Goal: Find specific page/section: Find specific page/section

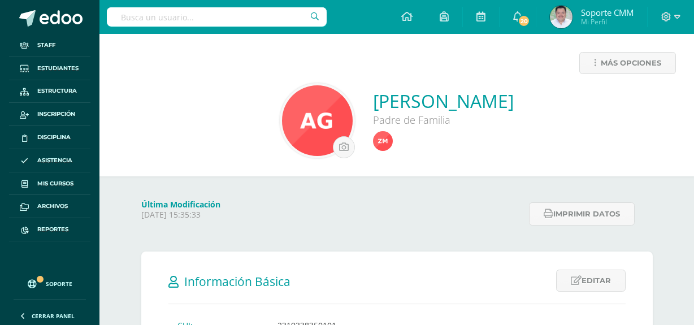
click at [210, 18] on input "text" at bounding box center [217, 16] width 220 height 19
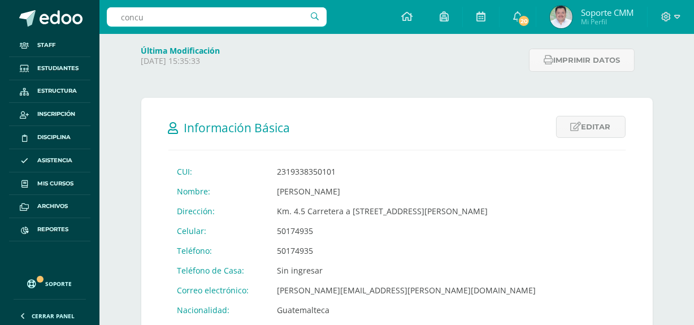
type input "[PERSON_NAME]"
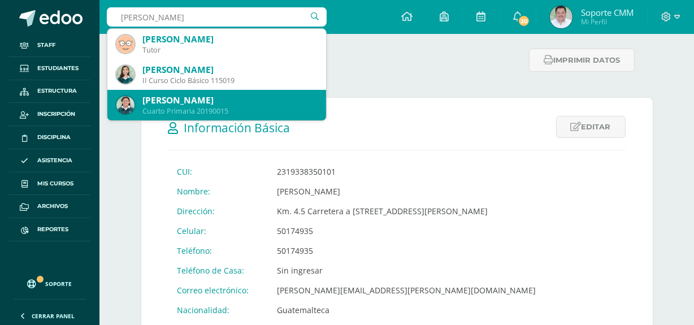
click at [188, 101] on div "[PERSON_NAME]" at bounding box center [229, 100] width 175 height 12
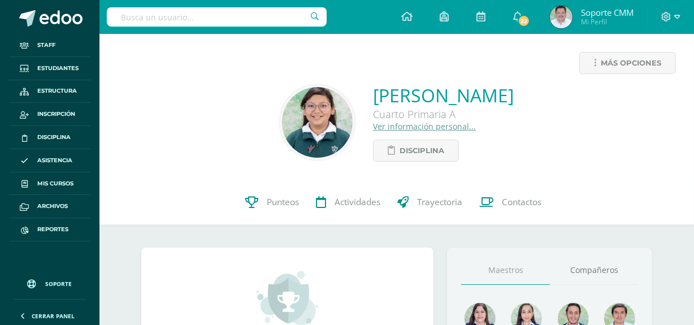
click at [373, 128] on link "Ver información personal..." at bounding box center [424, 126] width 103 height 11
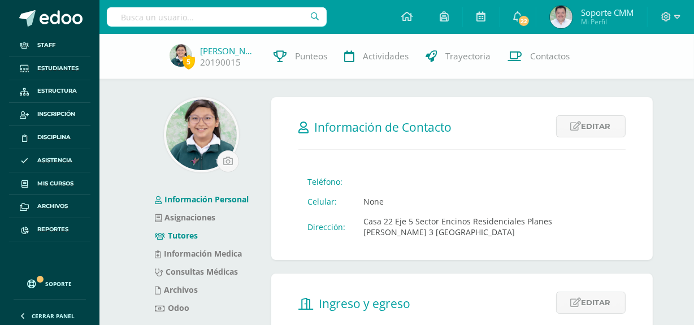
drag, startPoint x: 176, startPoint y: 234, endPoint x: 195, endPoint y: 232, distance: 18.7
click at [176, 234] on link "Tutores" at bounding box center [176, 235] width 43 height 11
